Goal: Navigation & Orientation: Find specific page/section

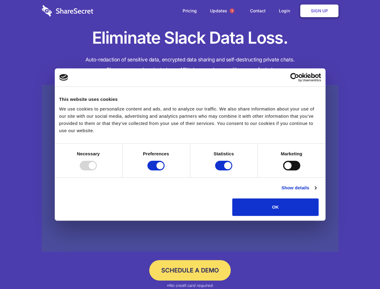
click at [97, 170] on div at bounding box center [88, 166] width 17 height 10
click at [164, 170] on input "Preferences" at bounding box center [155, 166] width 17 height 10
checkbox input "false"
click at [224, 170] on input "Statistics" at bounding box center [223, 166] width 17 height 10
checkbox input "false"
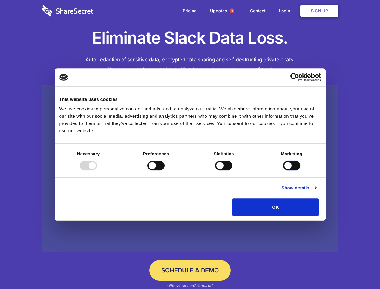
click at [283, 170] on input "Marketing" at bounding box center [291, 166] width 17 height 10
checkbox input "true"
click at [316, 191] on link "Show details" at bounding box center [298, 187] width 35 height 7
click at [0, 0] on li "Necessary 7 Necessary cookies help make a website usable by enabling basic func…" at bounding box center [0, 0] width 0 height 0
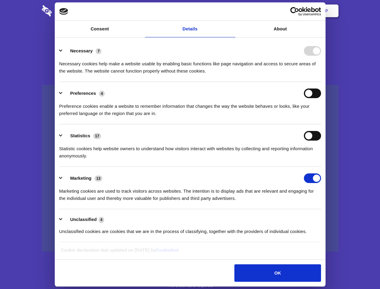
click at [231, 11] on span "1" at bounding box center [231, 10] width 5 height 5
